Goal: Book appointment/travel/reservation

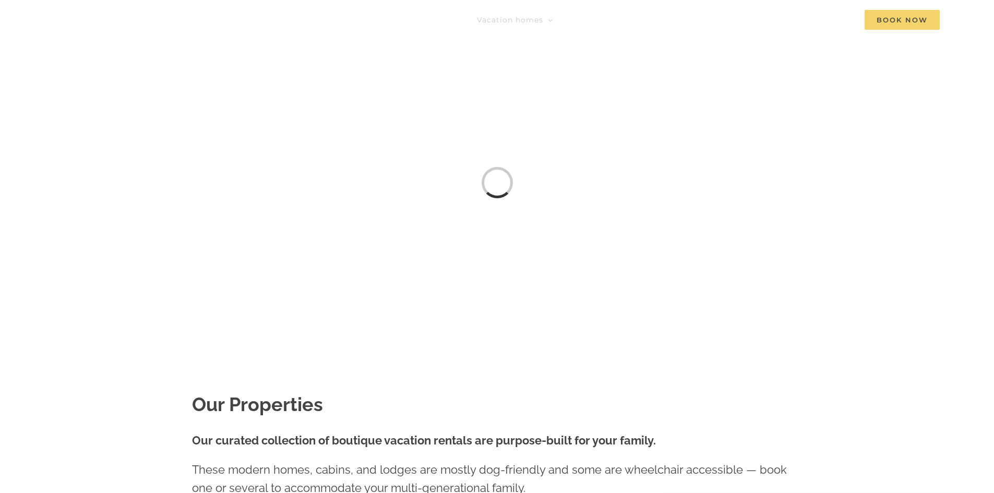
click at [919, 16] on span "Book Now" at bounding box center [902, 20] width 75 height 20
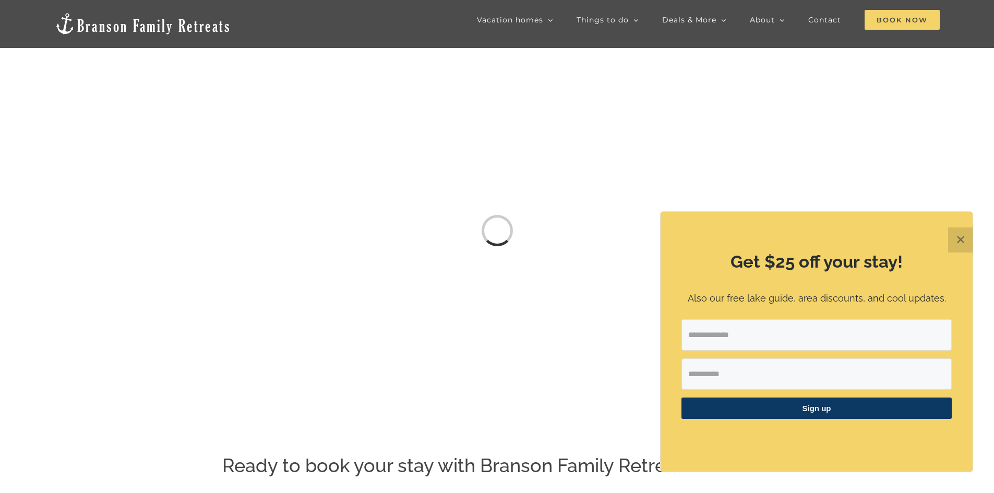
click at [890, 16] on span "Book Now" at bounding box center [902, 20] width 75 height 20
